Goal: Navigation & Orientation: Find specific page/section

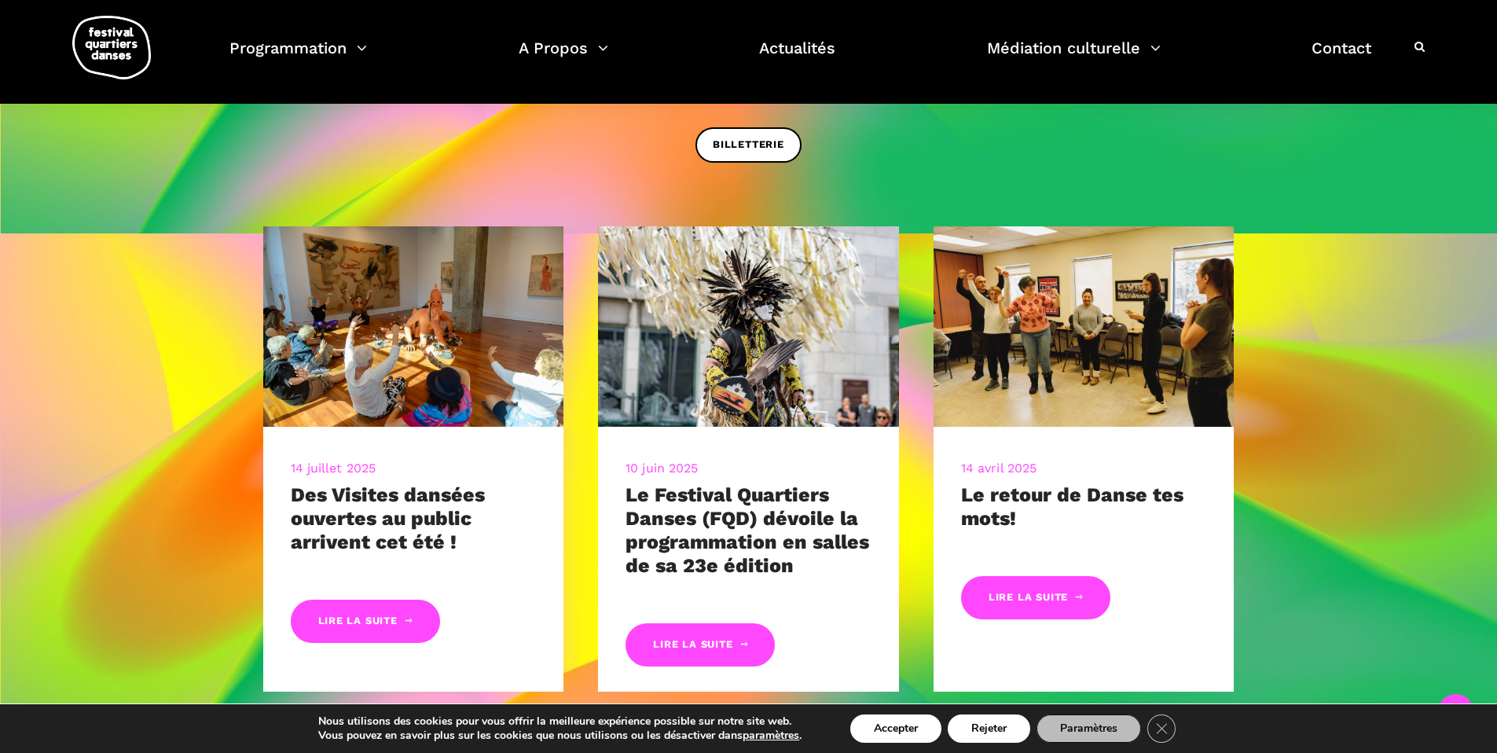
scroll to position [749, 0]
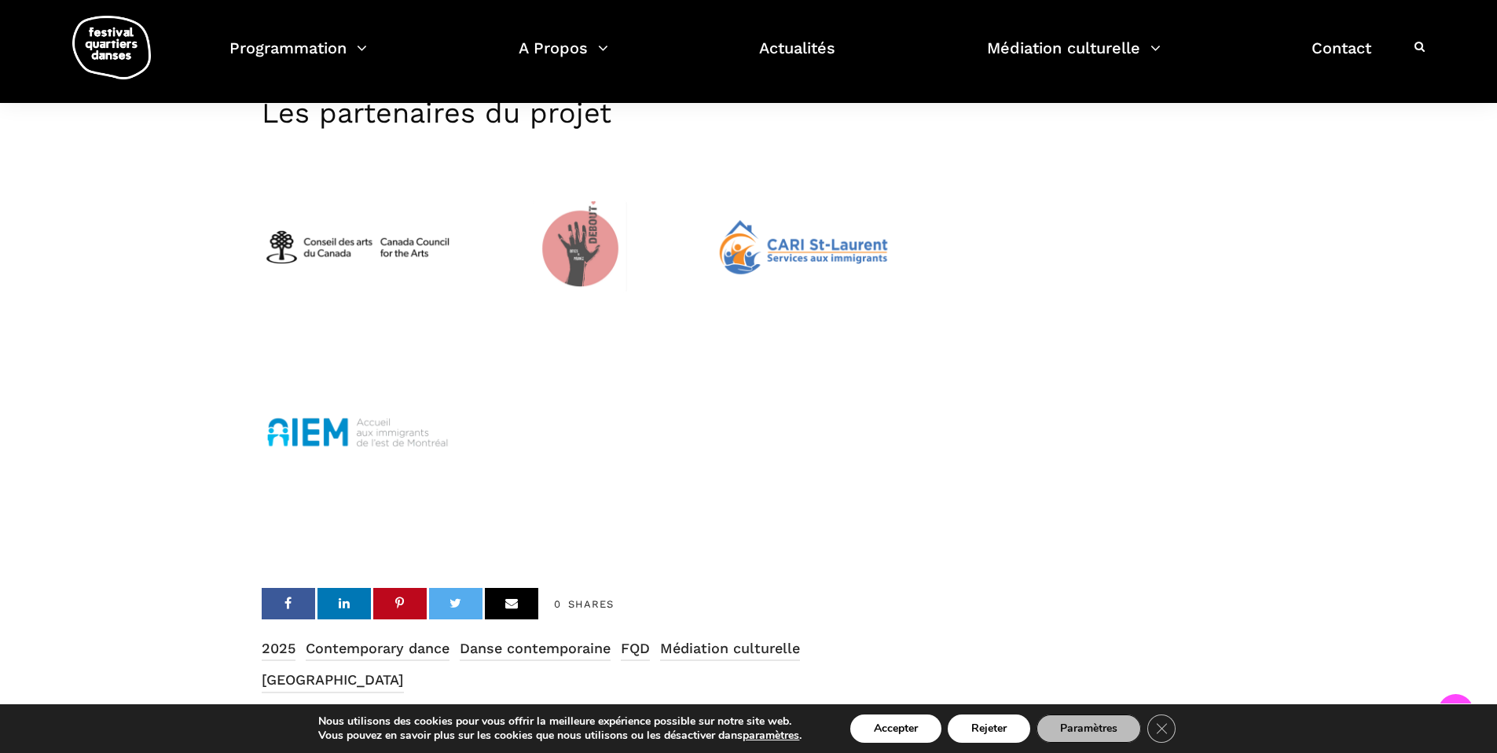
scroll to position [1323, 0]
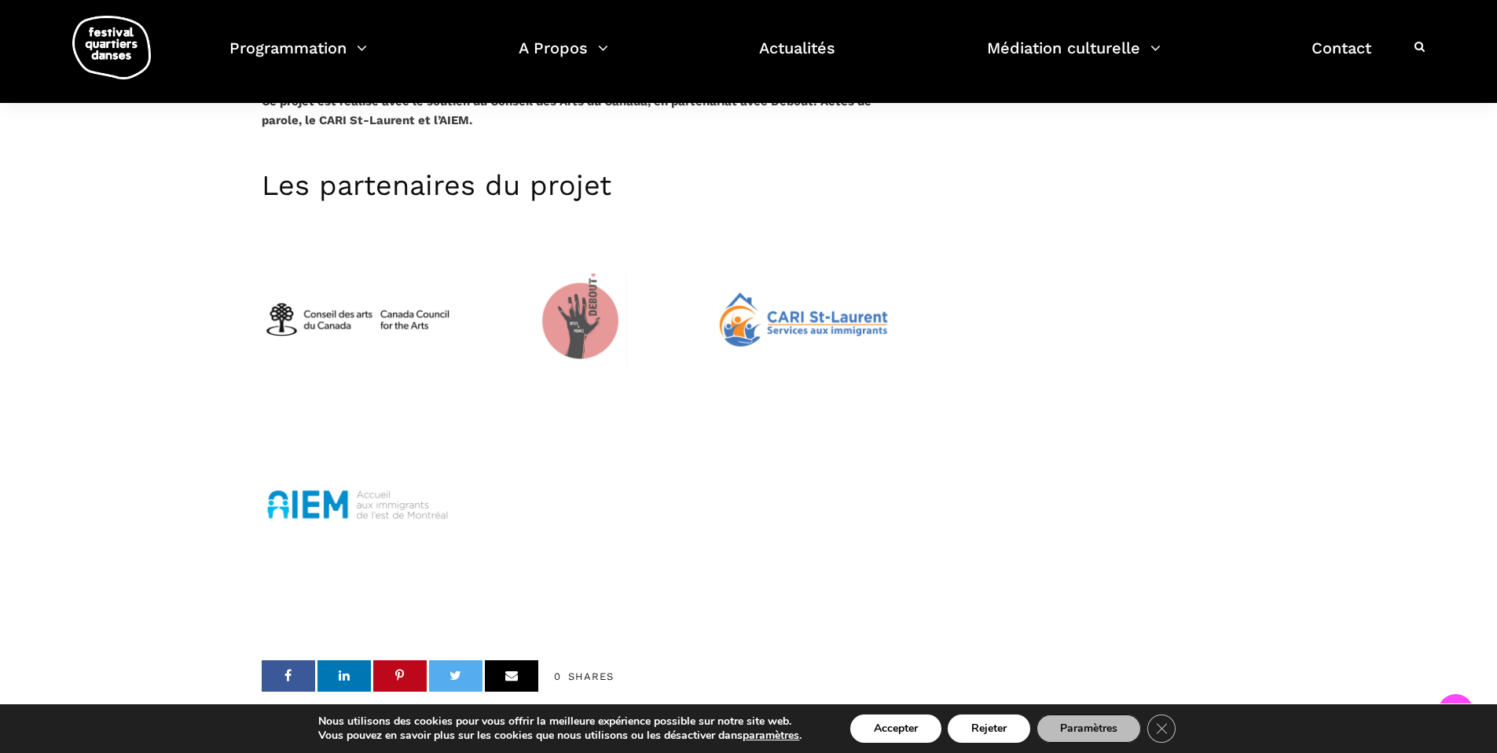
click at [764, 285] on img at bounding box center [804, 320] width 192 height 154
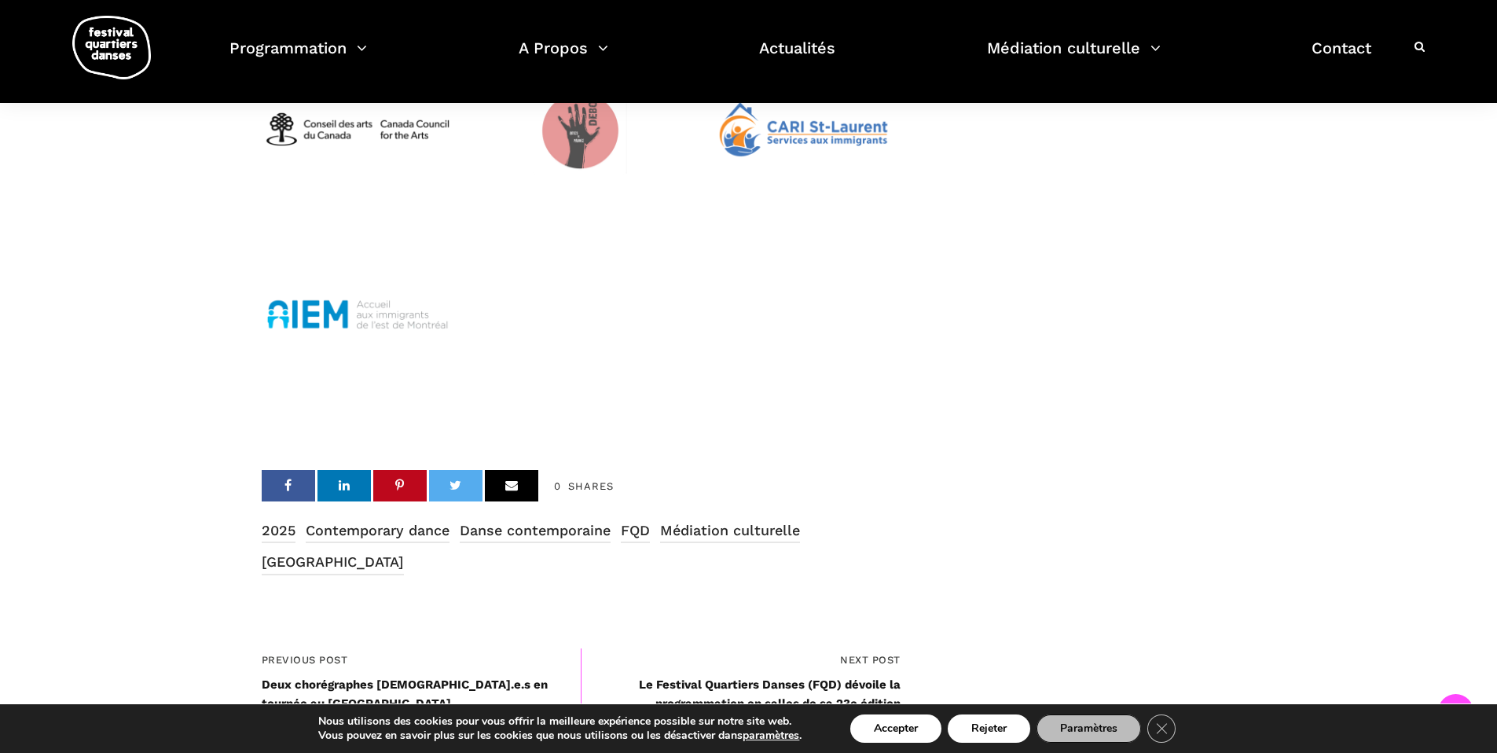
scroll to position [1817, 0]
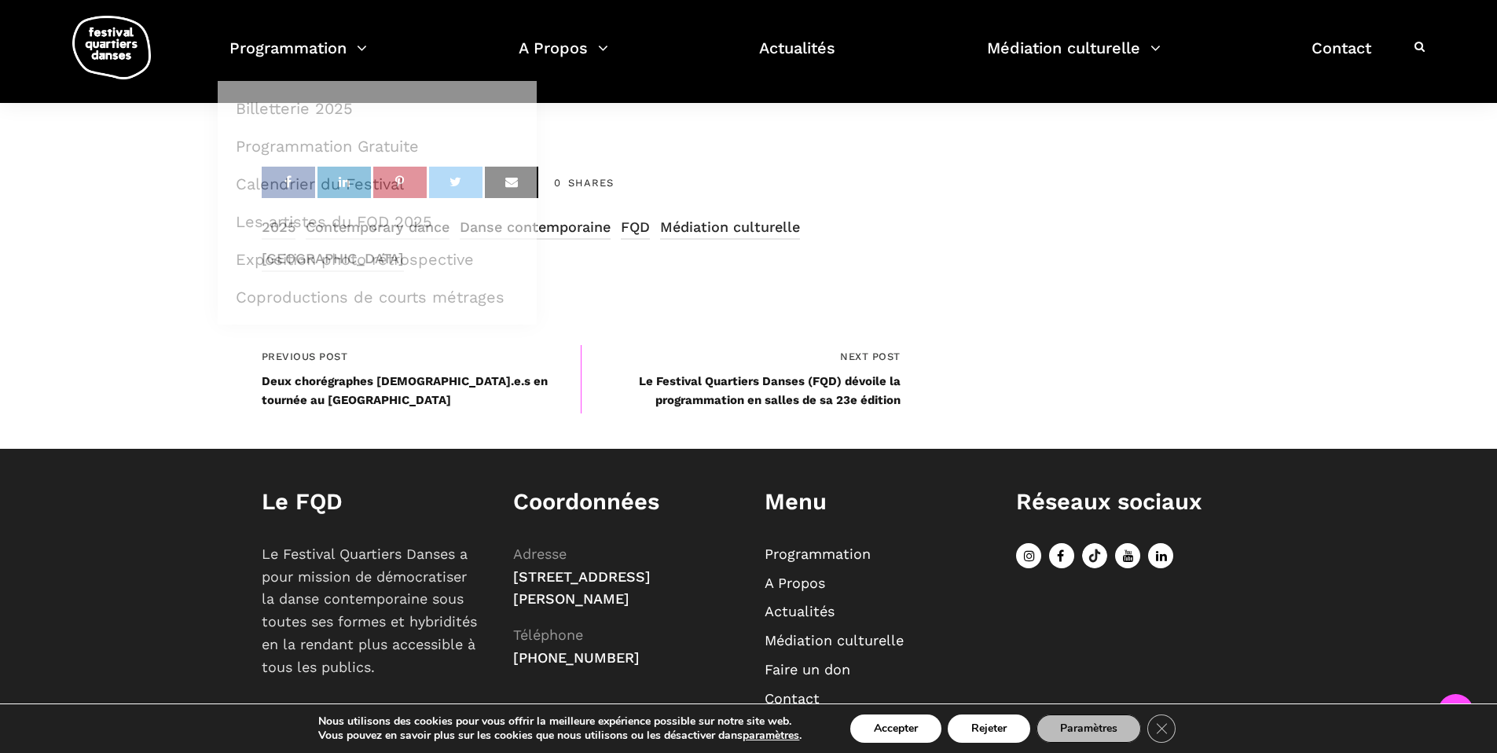
click at [142, 41] on img at bounding box center [111, 48] width 79 height 64
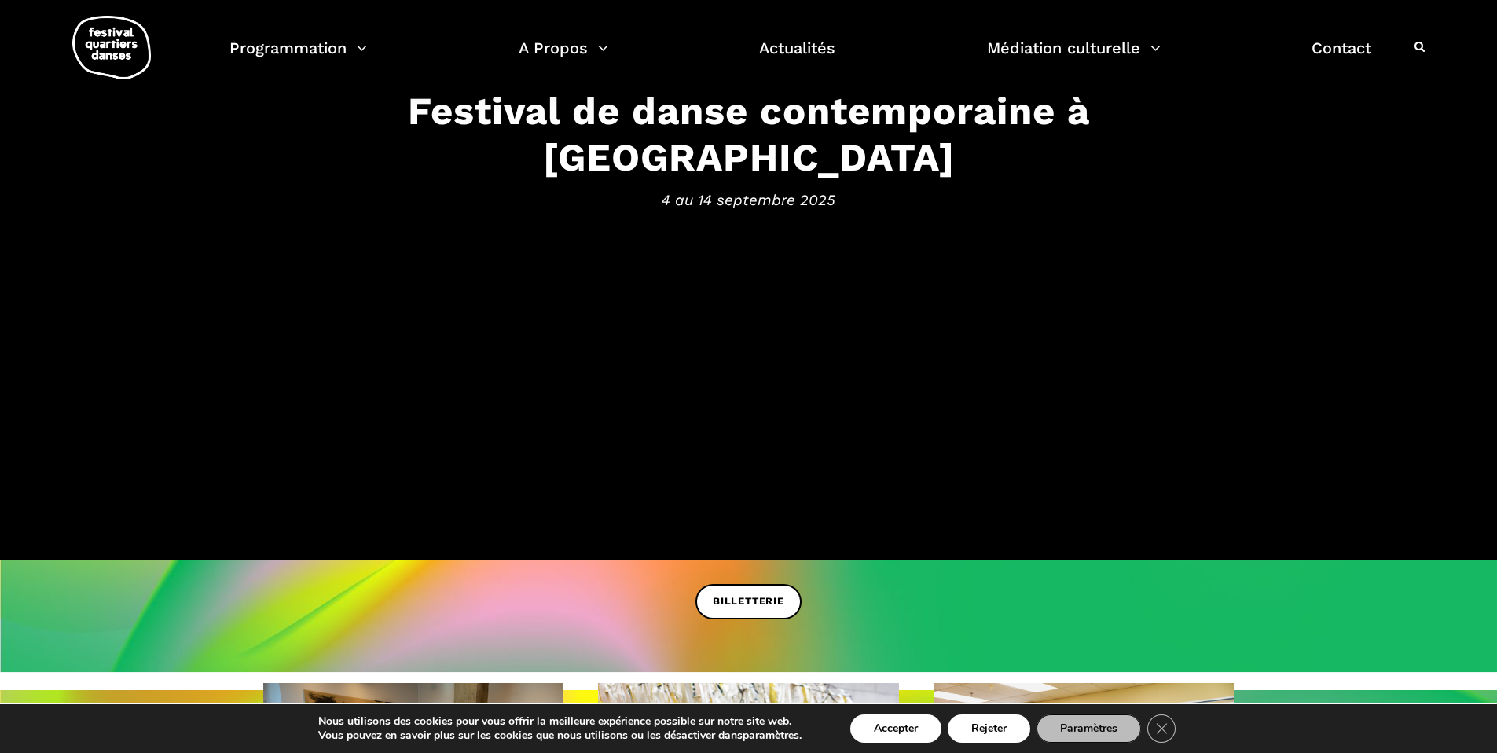
scroll to position [40, 0]
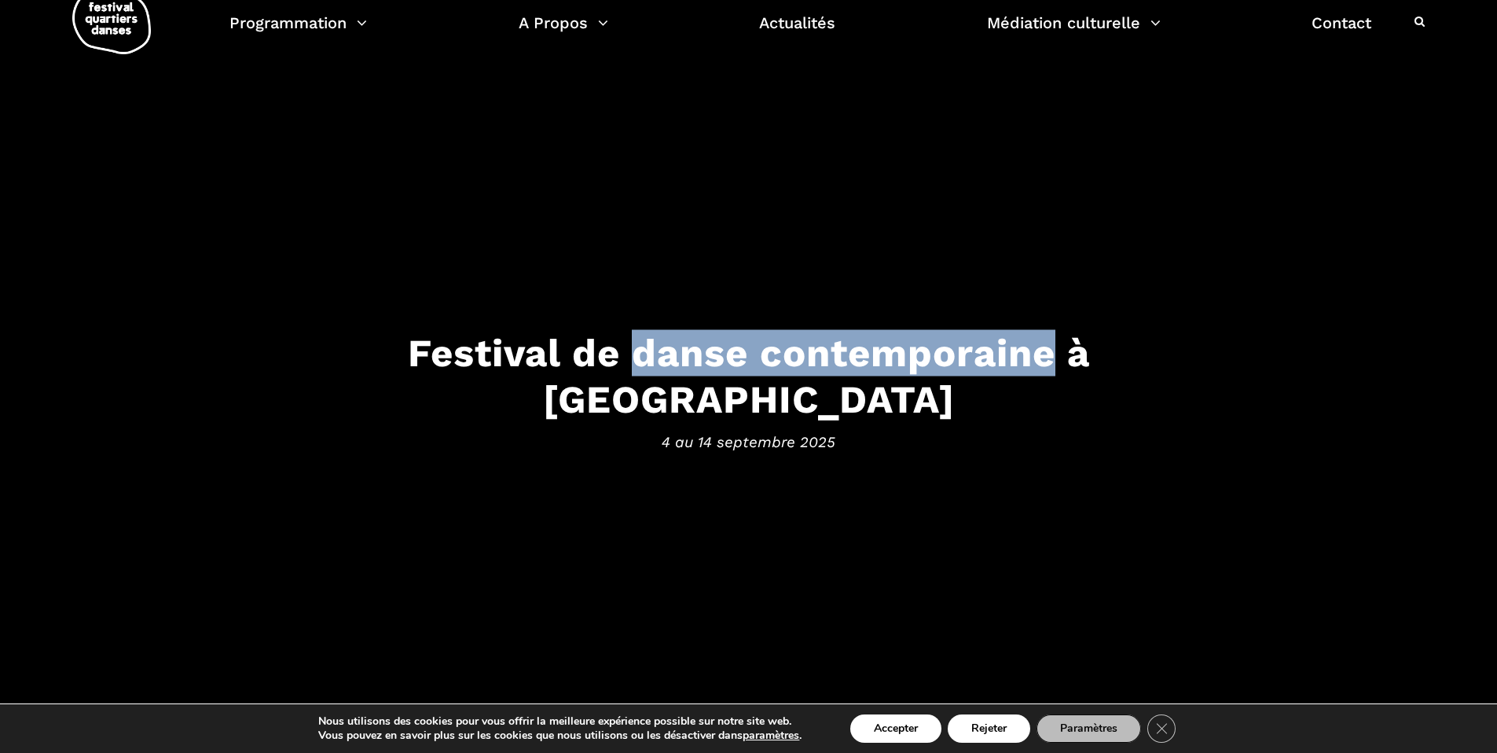
drag, startPoint x: 537, startPoint y: 374, endPoint x: 955, endPoint y: 369, distance: 418.0
click at [955, 369] on h3 "Festival de danse contemporaine à [GEOGRAPHIC_DATA]" at bounding box center [749, 376] width 974 height 93
copy h3 "danse contemporaine"
